Goal: Find specific page/section: Find specific page/section

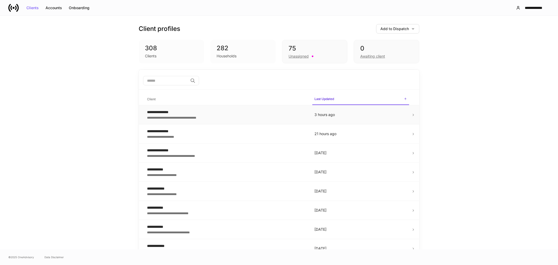
click at [168, 113] on div "**********" at bounding box center [226, 111] width 159 height 5
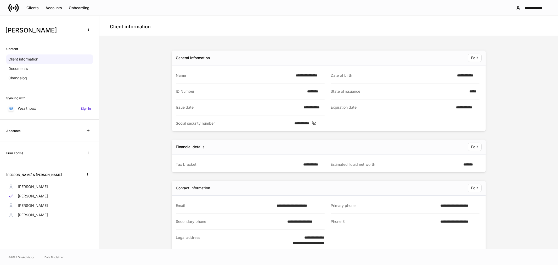
click at [35, 187] on p "[PERSON_NAME]" at bounding box center [33, 186] width 30 height 5
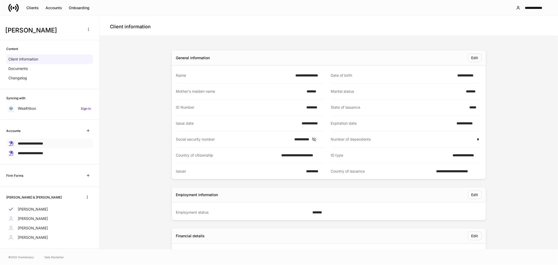
click at [34, 142] on span "**********" at bounding box center [30, 144] width 25 height 4
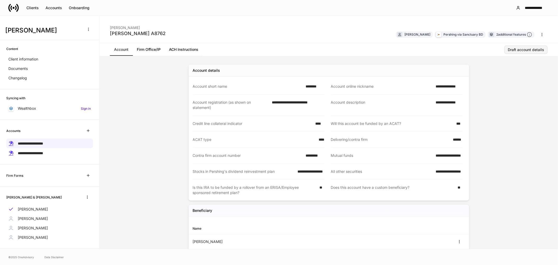
click at [522, 47] on button "Draft account details" at bounding box center [526, 50] width 43 height 8
